Goal: Task Accomplishment & Management: Manage account settings

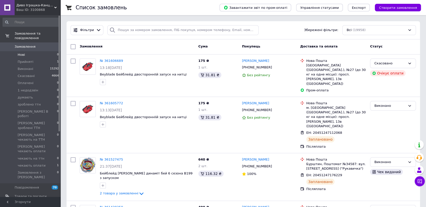
click at [20, 52] on span "Нові" at bounding box center [21, 54] width 7 height 5
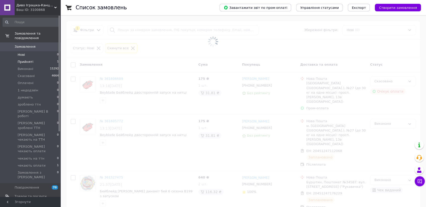
click at [27, 60] on span "Прийняті" at bounding box center [26, 62] width 16 height 5
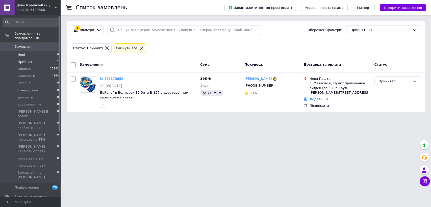
click at [23, 52] on span "Нові" at bounding box center [21, 54] width 7 height 5
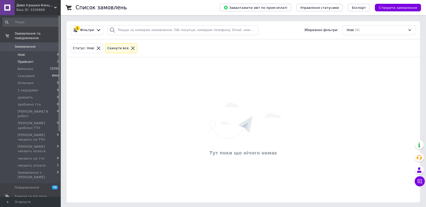
click at [26, 60] on span "Прийняті" at bounding box center [26, 62] width 16 height 5
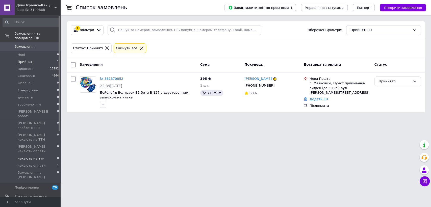
click at [35, 156] on span "чекають на ттн" at bounding box center [31, 158] width 27 height 5
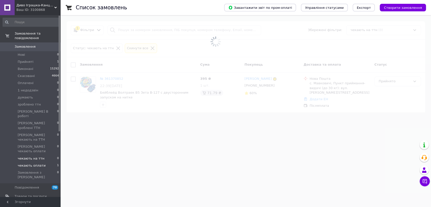
click at [36, 163] on span "чекають оплати" at bounding box center [32, 165] width 28 height 5
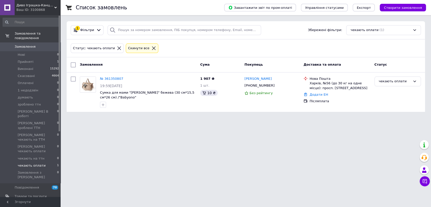
click at [391, 118] on html "Диво Іграшка-Канцтовари Ваш ID: 3100868 Сайт Диво Іграшка-Канцтовари Кабінет по…" at bounding box center [215, 59] width 431 height 118
click at [111, 77] on link "№ 361350807" at bounding box center [111, 79] width 23 height 4
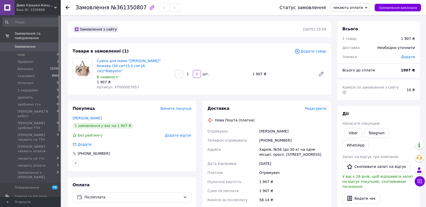
click at [125, 85] on span "Артикул: УТ000007657" at bounding box center [118, 87] width 42 height 4
copy span "УТ000007657"
click at [316, 106] on span "Редагувати" at bounding box center [315, 108] width 21 height 4
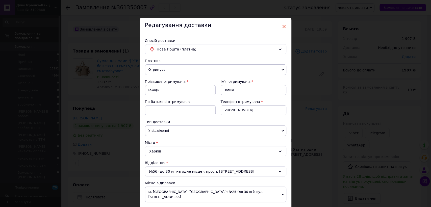
click at [282, 27] on span "×" at bounding box center [284, 26] width 5 height 9
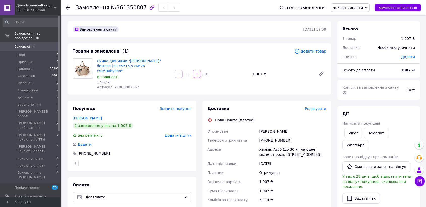
click at [274, 136] on div "[PHONE_NUMBER]" at bounding box center [292, 140] width 69 height 9
copy div "[PHONE_NUMBER]"
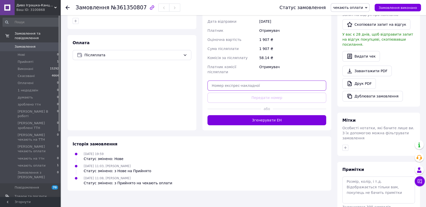
click at [252, 80] on input "text" at bounding box center [267, 85] width 119 height 10
paste input "20451247320913"
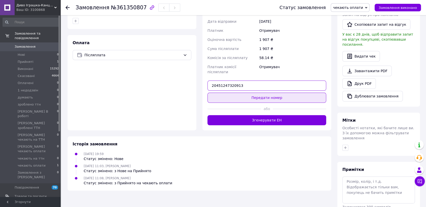
type input "20451247320913"
click at [267, 93] on button "Передати номер" at bounding box center [267, 98] width 119 height 10
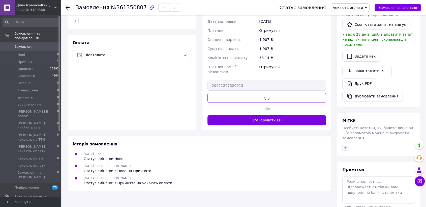
scroll to position [0, 0]
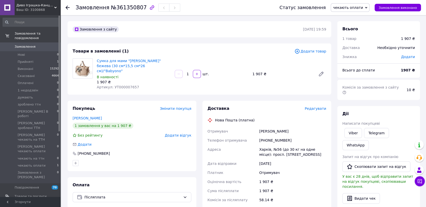
click at [363, 6] on span "чекають оплати" at bounding box center [348, 8] width 30 height 4
click at [352, 25] on li "Виконано" at bounding box center [361, 25] width 61 height 8
